Goal: Task Accomplishment & Management: Manage account settings

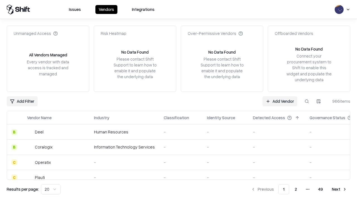
click at [279, 101] on link "Add Vendor" at bounding box center [279, 101] width 35 height 10
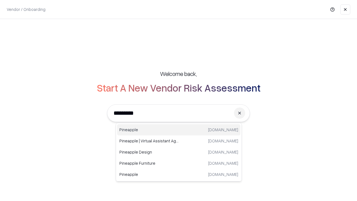
click at [179, 130] on div "Pineapple [DOMAIN_NAME]" at bounding box center [178, 129] width 123 height 11
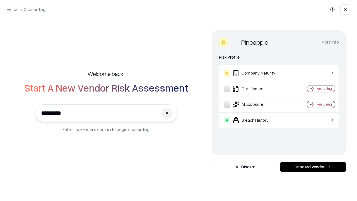
type input "*********"
click at [313, 167] on button "Onboard Vendor" at bounding box center [312, 167] width 65 height 10
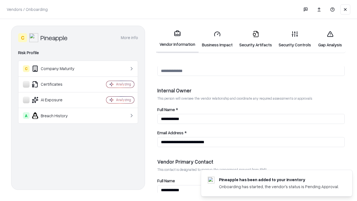
scroll to position [289, 0]
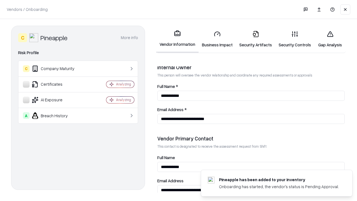
click at [255, 39] on link "Security Artifacts" at bounding box center [255, 39] width 39 height 26
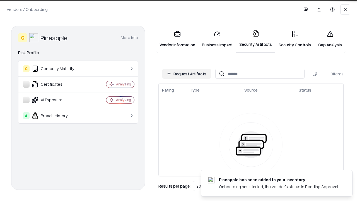
click at [186, 74] on button "Request Artifacts" at bounding box center [186, 74] width 48 height 10
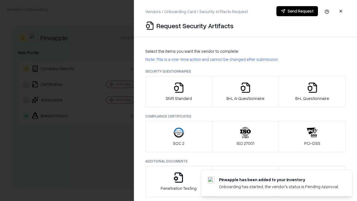
click at [312, 91] on icon "button" at bounding box center [311, 87] width 11 height 11
click at [245, 91] on icon "button" at bounding box center [245, 87] width 11 height 11
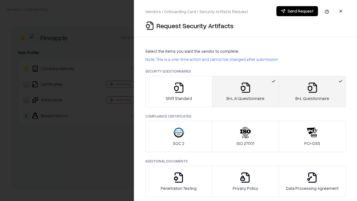
click at [297, 11] on button "Send Request" at bounding box center [297, 11] width 42 height 10
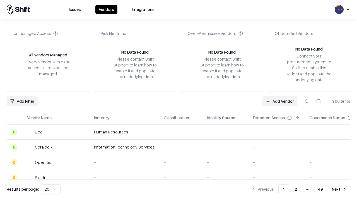
click at [306, 101] on button at bounding box center [306, 101] width 10 height 10
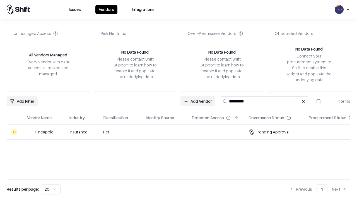
type input "*********"
click at [182, 131] on div "-" at bounding box center [164, 132] width 37 height 6
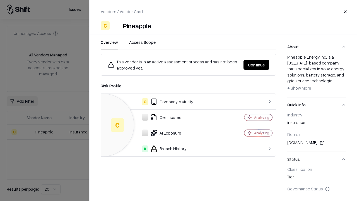
click at [256, 65] on button "Continue" at bounding box center [256, 65] width 26 height 10
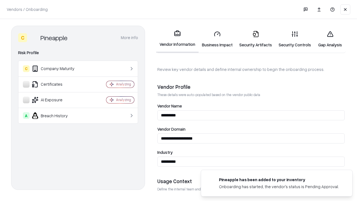
click at [255, 39] on link "Security Artifacts" at bounding box center [255, 39] width 39 height 26
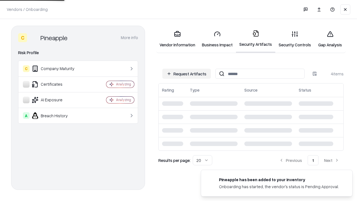
click at [330, 39] on link "Gap Analysis" at bounding box center [329, 39] width 31 height 26
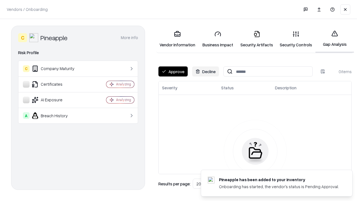
click at [173, 71] on button "Approve" at bounding box center [172, 71] width 29 height 10
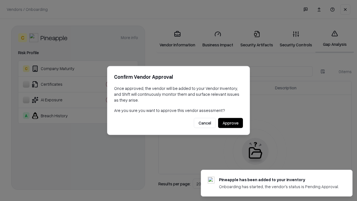
click at [230, 123] on button "Approve" at bounding box center [230, 123] width 25 height 10
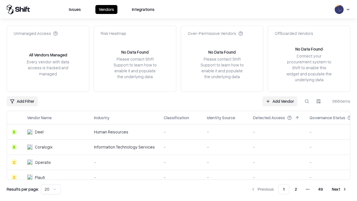
type input "*********"
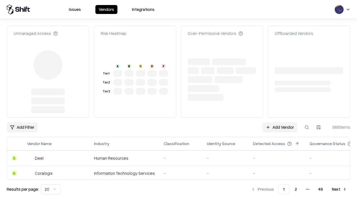
click at [279, 122] on link "Add Vendor" at bounding box center [279, 127] width 35 height 10
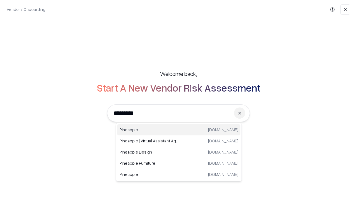
click at [179, 130] on div "Pineapple [DOMAIN_NAME]" at bounding box center [178, 129] width 123 height 11
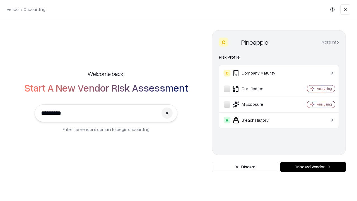
type input "*********"
click at [313, 167] on button "Onboard Vendor" at bounding box center [312, 167] width 65 height 10
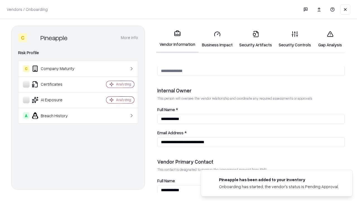
scroll to position [289, 0]
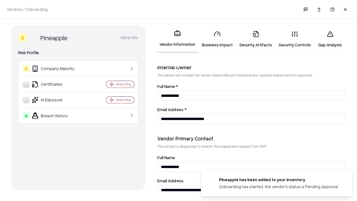
click at [330, 39] on link "Gap Analysis" at bounding box center [329, 39] width 31 height 26
